Goal: Task Accomplishment & Management: Manage account settings

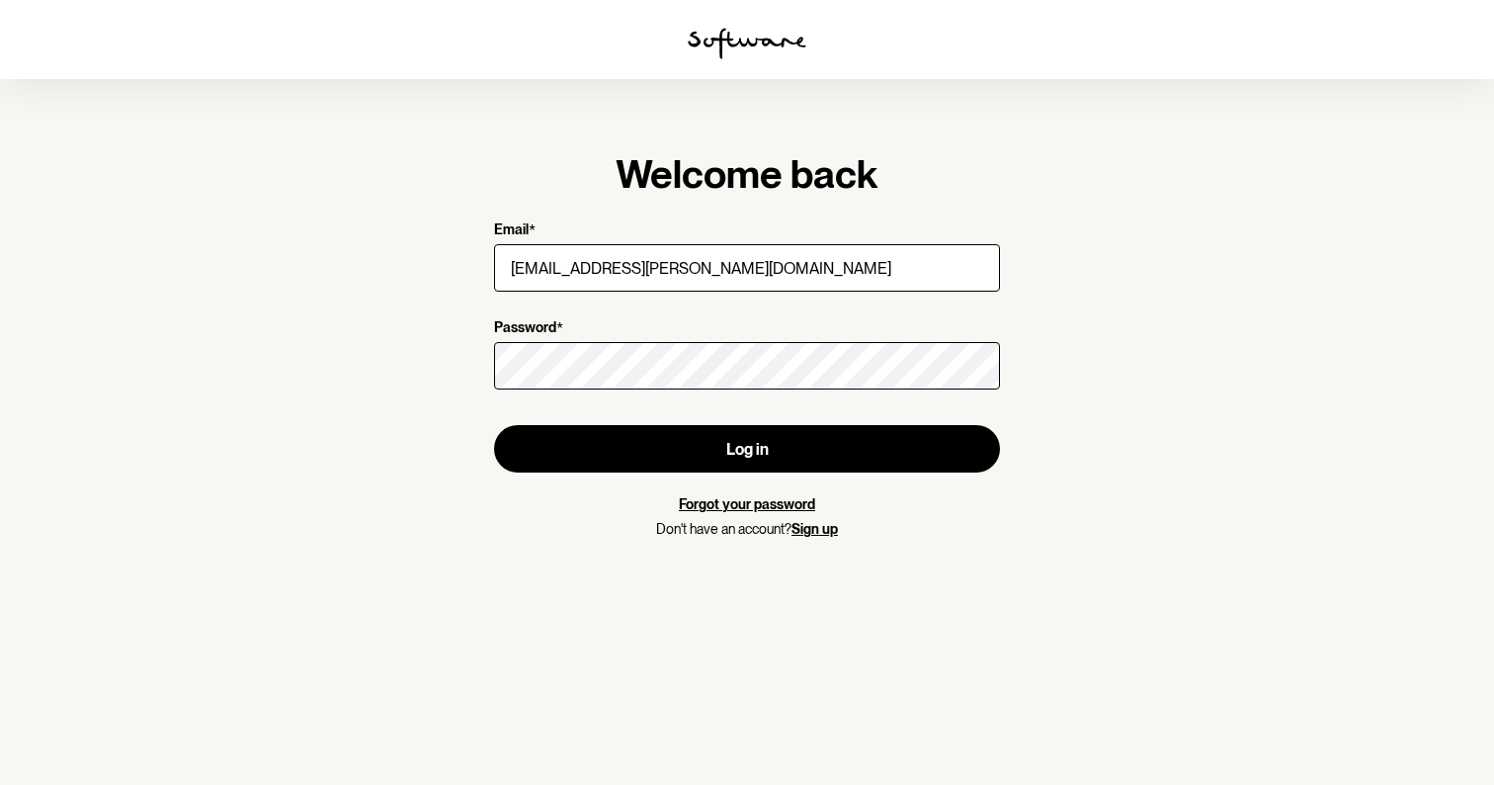
type input "[EMAIL_ADDRESS][PERSON_NAME][DOMAIN_NAME]"
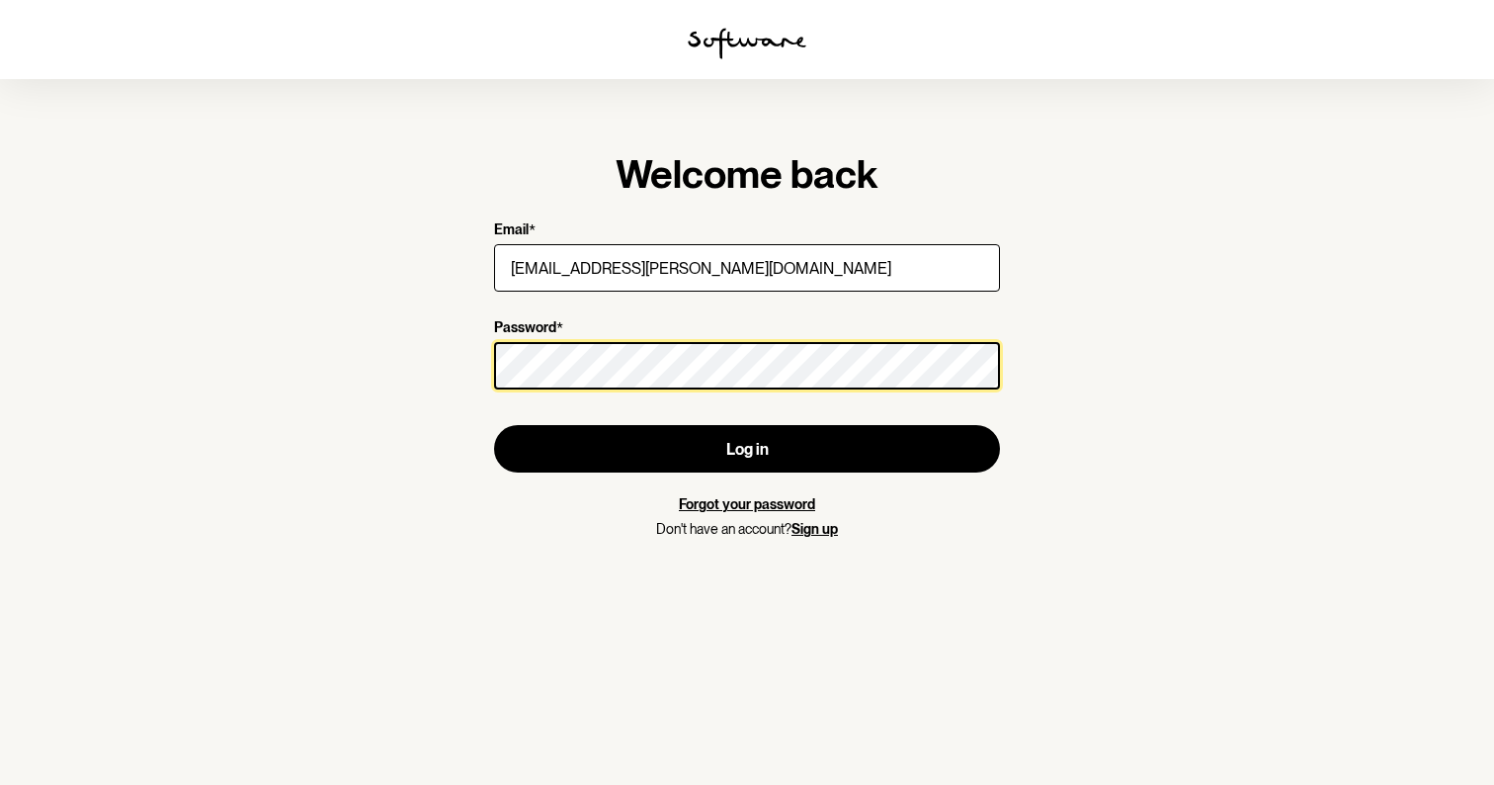
click at [747, 449] on button "Log in" at bounding box center [747, 448] width 506 height 47
